Goal: Information Seeking & Learning: Learn about a topic

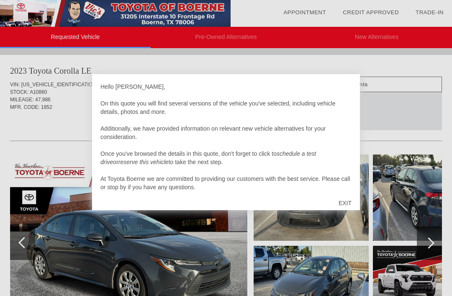
click at [343, 202] on div "EXIT" at bounding box center [345, 202] width 30 height 25
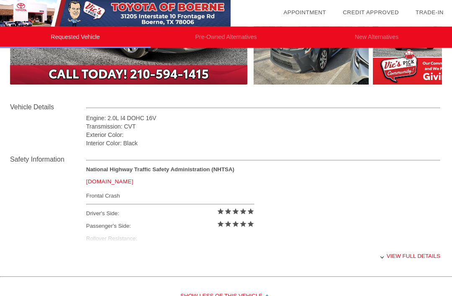
scroll to position [247, 0]
click at [389, 264] on div "View full details" at bounding box center [263, 256] width 354 height 20
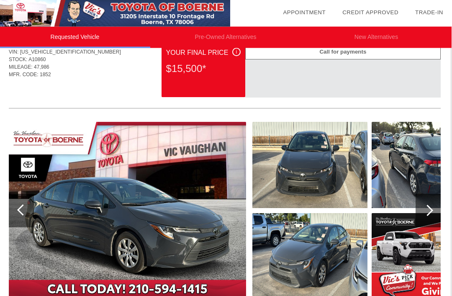
scroll to position [33, 1]
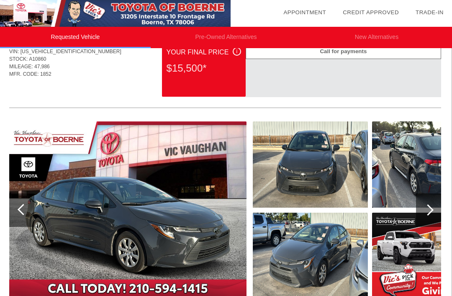
click at [431, 205] on div at bounding box center [428, 209] width 25 height 33
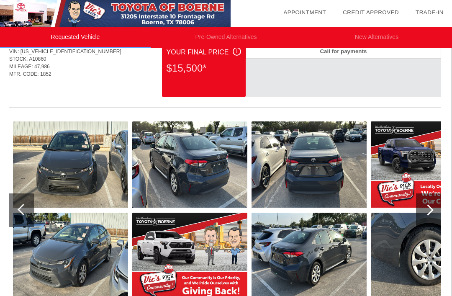
click at [61, 161] on img at bounding box center [70, 164] width 115 height 86
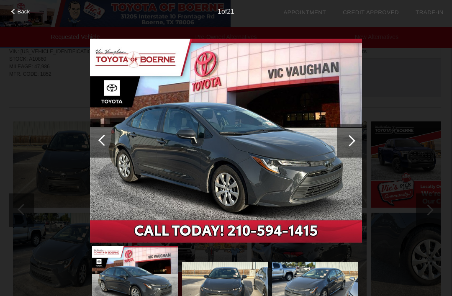
click at [353, 145] on div at bounding box center [349, 140] width 25 height 33
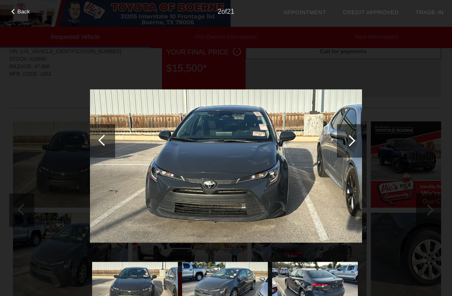
click at [346, 143] on div at bounding box center [349, 140] width 25 height 33
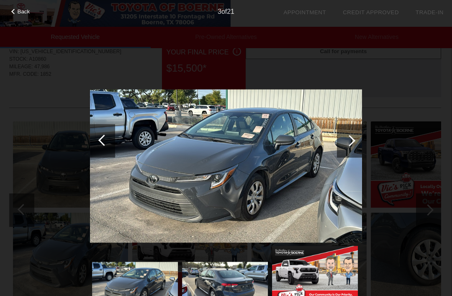
click at [354, 144] on div at bounding box center [349, 140] width 25 height 33
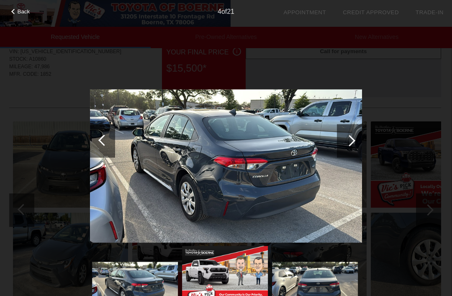
click at [351, 142] on div at bounding box center [349, 140] width 11 height 11
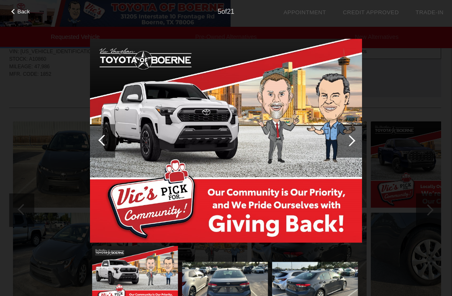
click at [350, 141] on div at bounding box center [349, 140] width 11 height 11
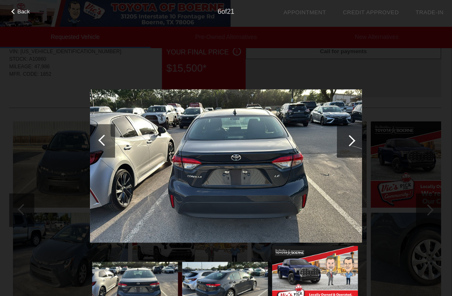
click at [348, 141] on div at bounding box center [349, 140] width 11 height 11
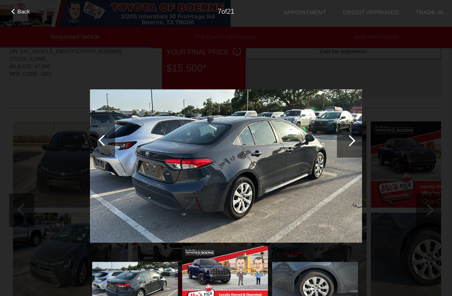
click at [348, 142] on div at bounding box center [349, 140] width 11 height 11
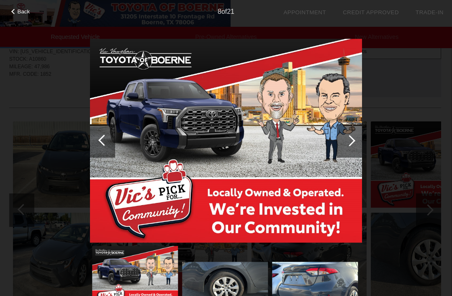
click at [347, 141] on div at bounding box center [349, 140] width 11 height 11
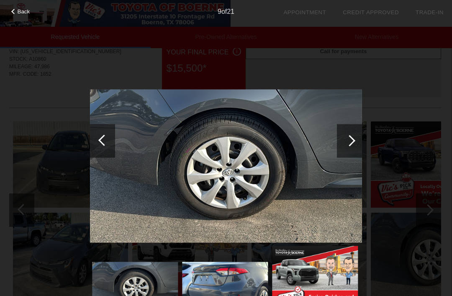
click at [348, 145] on div at bounding box center [349, 140] width 25 height 33
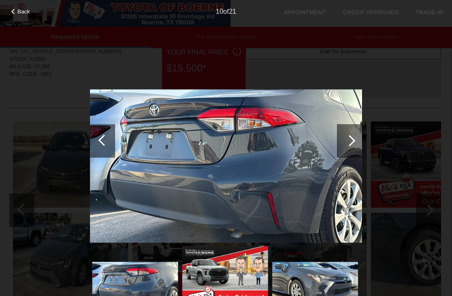
click at [349, 141] on div at bounding box center [349, 140] width 11 height 11
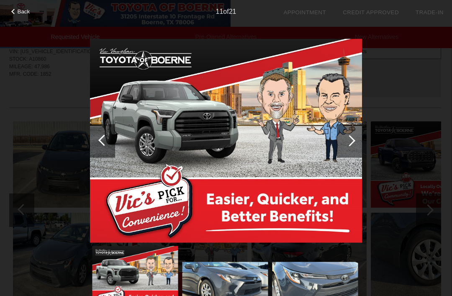
click at [346, 141] on div at bounding box center [349, 140] width 11 height 11
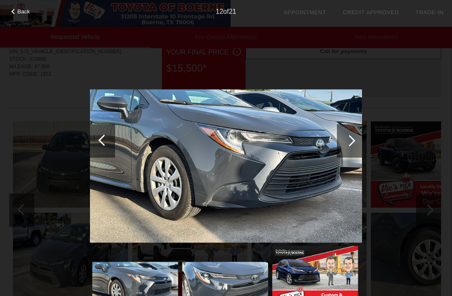
click at [356, 143] on div at bounding box center [349, 140] width 25 height 33
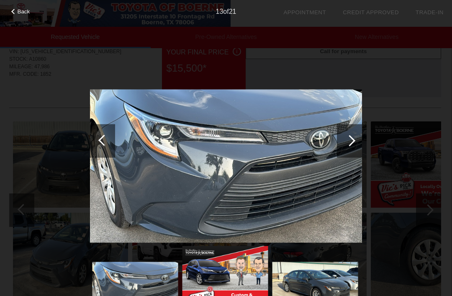
click at [351, 145] on div at bounding box center [349, 140] width 25 height 33
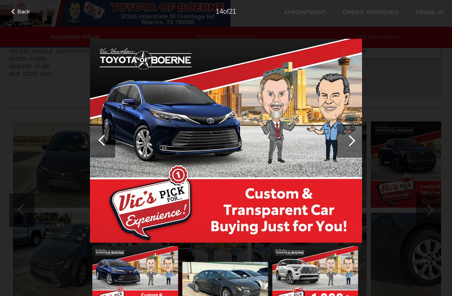
click at [349, 142] on div at bounding box center [349, 140] width 11 height 11
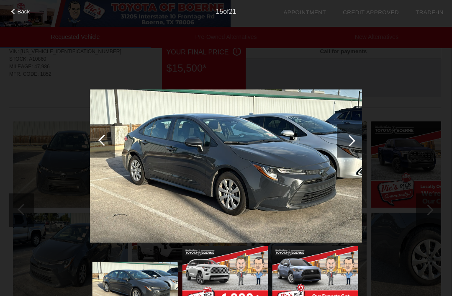
click at [351, 139] on div at bounding box center [349, 140] width 11 height 11
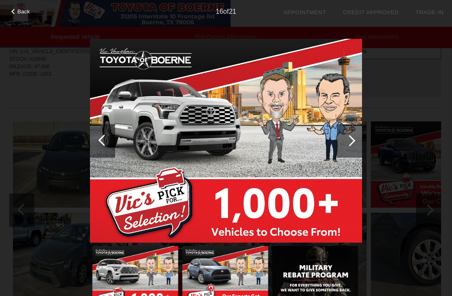
click at [344, 141] on div at bounding box center [349, 140] width 11 height 11
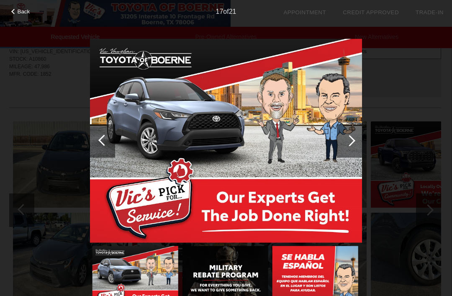
click at [347, 141] on div at bounding box center [349, 140] width 11 height 11
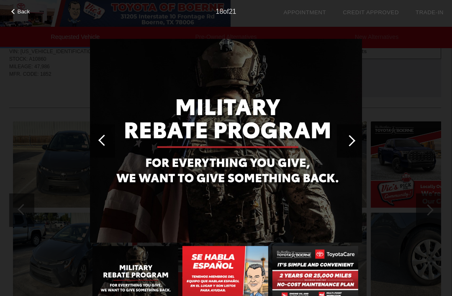
click at [347, 145] on div at bounding box center [349, 140] width 25 height 33
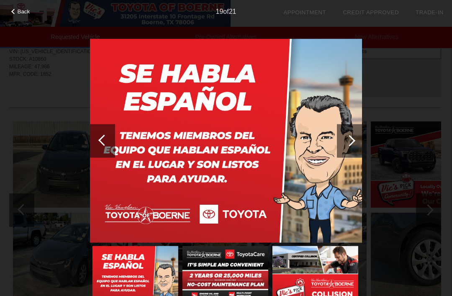
click at [350, 142] on div at bounding box center [349, 140] width 11 height 11
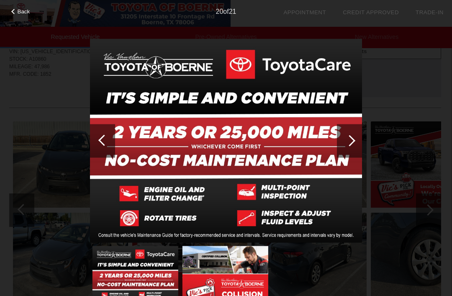
click at [349, 139] on div at bounding box center [349, 140] width 11 height 11
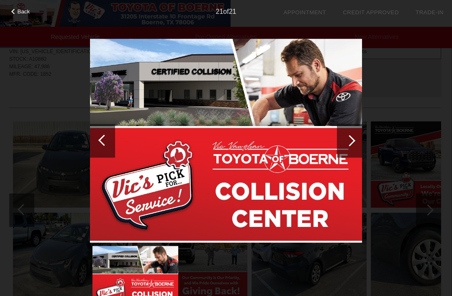
click at [345, 140] on div at bounding box center [349, 140] width 11 height 11
click at [15, 10] on div "Back" at bounding box center [21, 10] width 42 height 4
